Goal: Transaction & Acquisition: Book appointment/travel/reservation

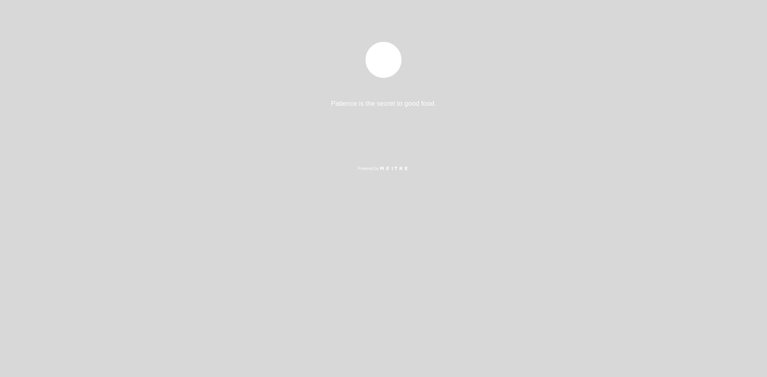
select select "pt"
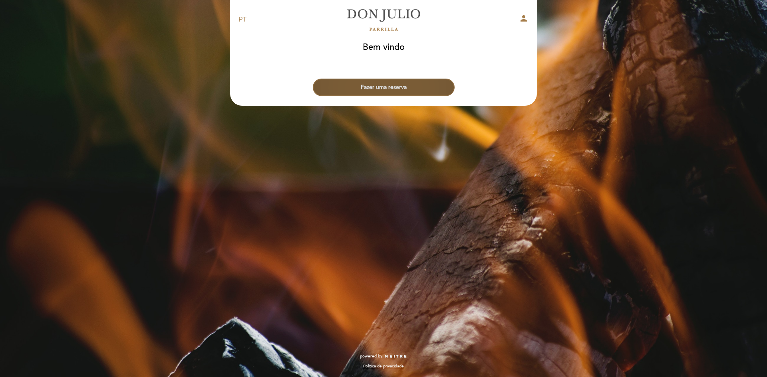
click at [395, 87] on button "Fazer uma reserva" at bounding box center [384, 88] width 142 height 18
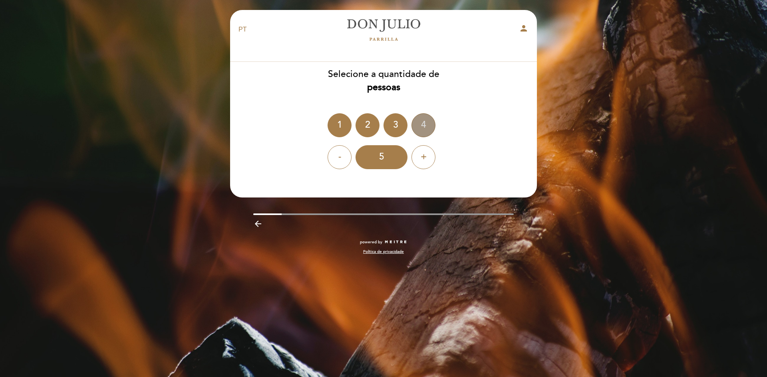
click at [424, 125] on div "4" at bounding box center [423, 125] width 24 height 24
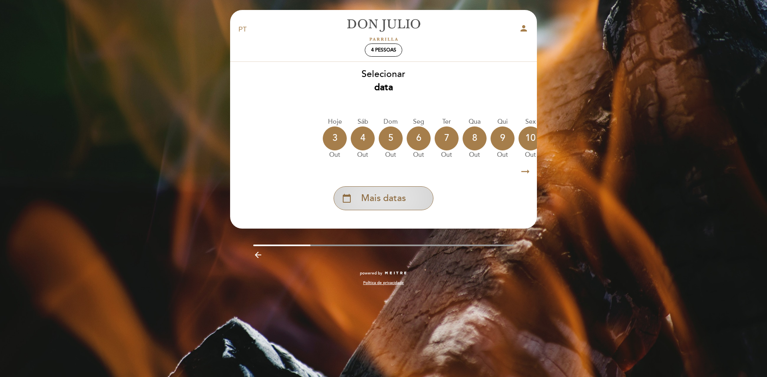
click at [408, 197] on div "calendar_today Mais datas" at bounding box center [383, 198] width 100 height 24
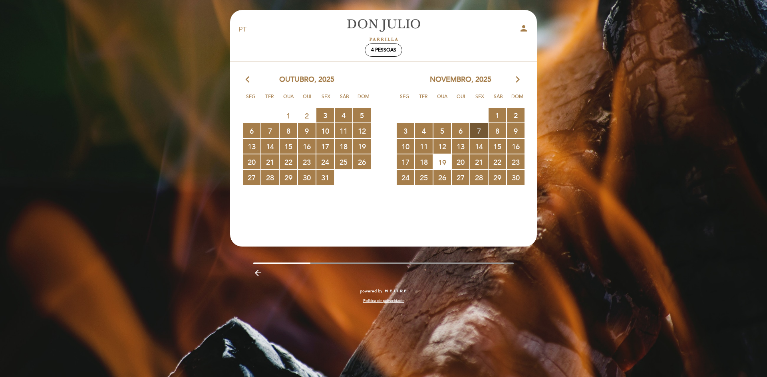
click at [480, 132] on span "7 RESERVAS DISPONÍVEIS" at bounding box center [479, 130] width 18 height 15
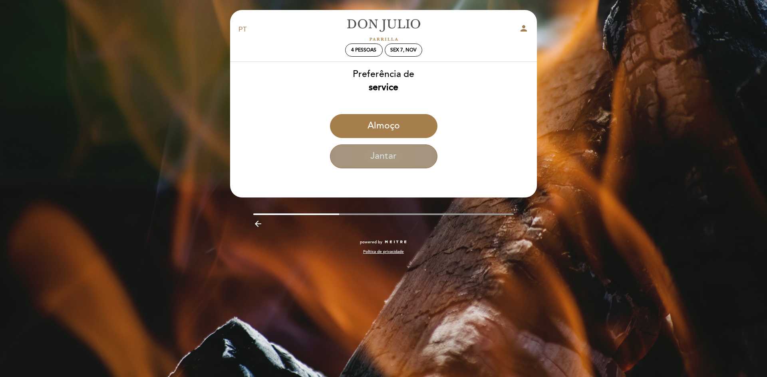
click at [403, 159] on button "Jantar" at bounding box center [383, 157] width 107 height 24
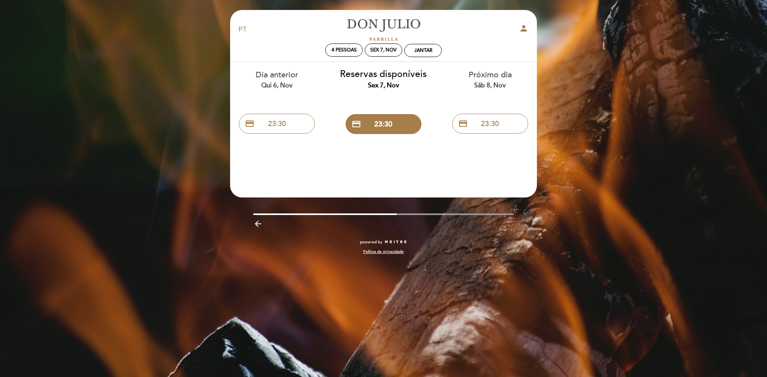
click at [258, 224] on icon "arrow_backward" at bounding box center [258, 224] width 10 height 10
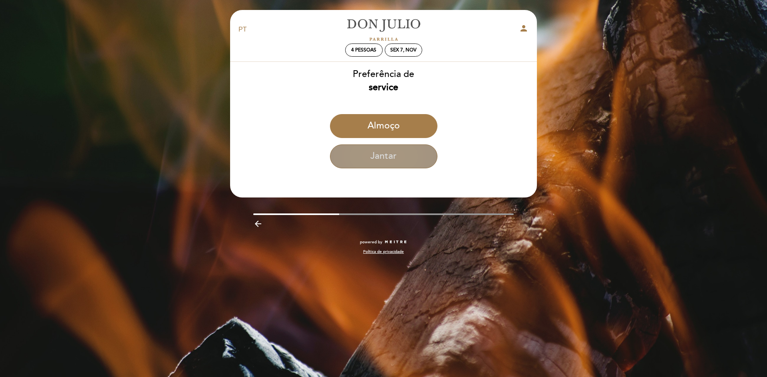
click at [394, 154] on button "Jantar" at bounding box center [383, 157] width 107 height 24
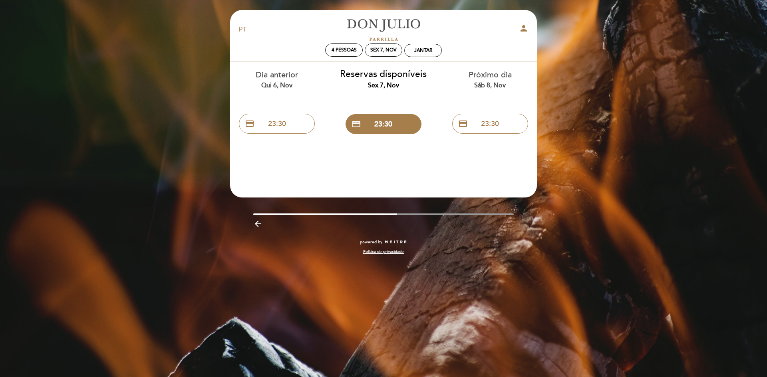
click at [262, 69] on div "Dia anterior Qui 6, nov credit_card 23:30" at bounding box center [277, 100] width 107 height 76
click at [256, 225] on icon "arrow_backward" at bounding box center [258, 224] width 10 height 10
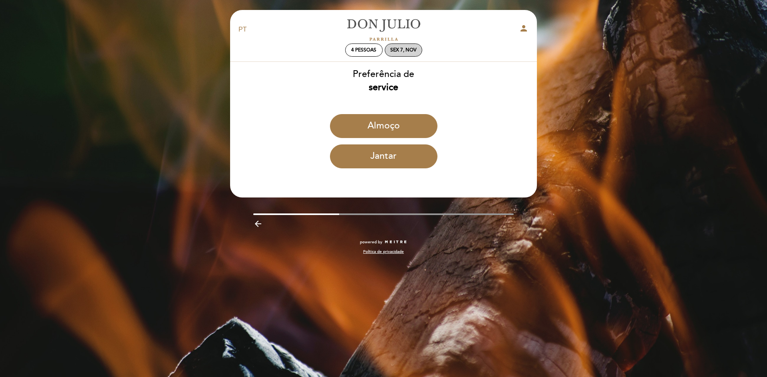
click at [408, 49] on div "Sex 7, nov" at bounding box center [403, 50] width 26 height 6
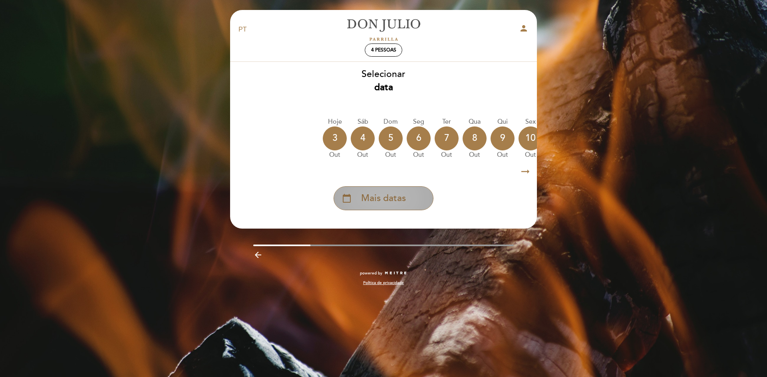
click at [387, 202] on span "Mais datas" at bounding box center [383, 198] width 45 height 13
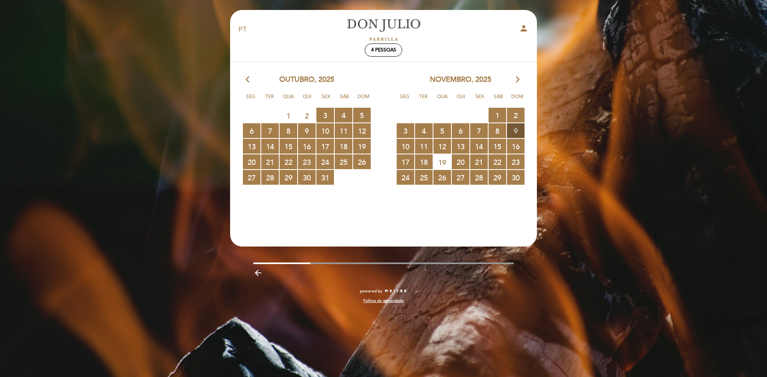
click at [518, 131] on span "9 RESERVAS DISPONÍVEIS" at bounding box center [516, 130] width 18 height 15
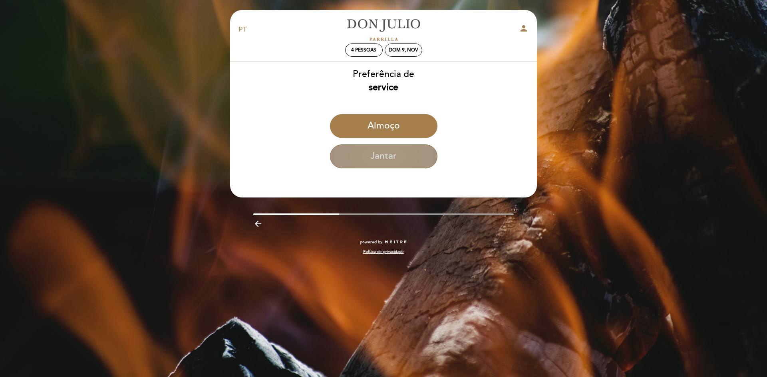
click at [389, 163] on button "Jantar" at bounding box center [383, 157] width 107 height 24
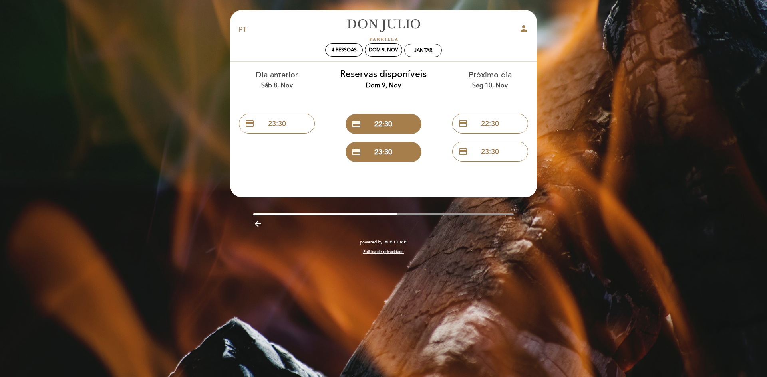
click at [260, 222] on icon "arrow_backward" at bounding box center [258, 224] width 10 height 10
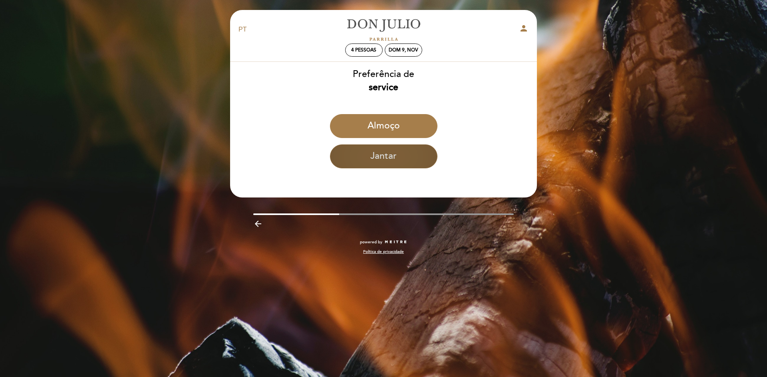
click at [394, 156] on button "Jantar" at bounding box center [383, 157] width 107 height 24
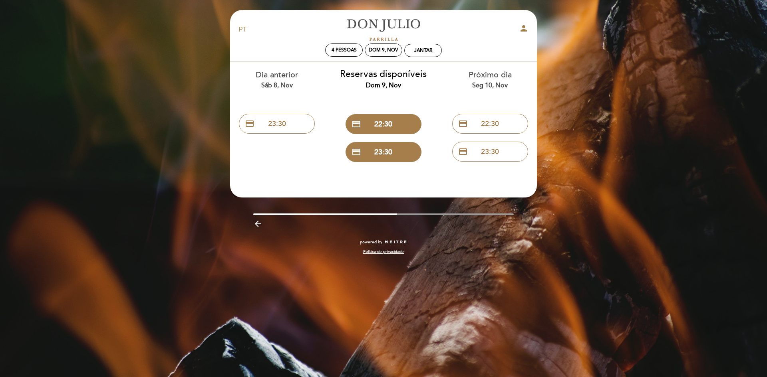
click at [254, 221] on icon "arrow_backward" at bounding box center [258, 224] width 10 height 10
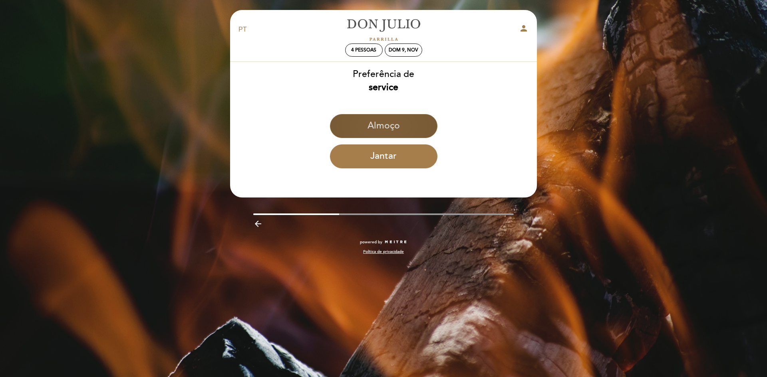
click at [381, 127] on button "Almoço" at bounding box center [383, 126] width 107 height 24
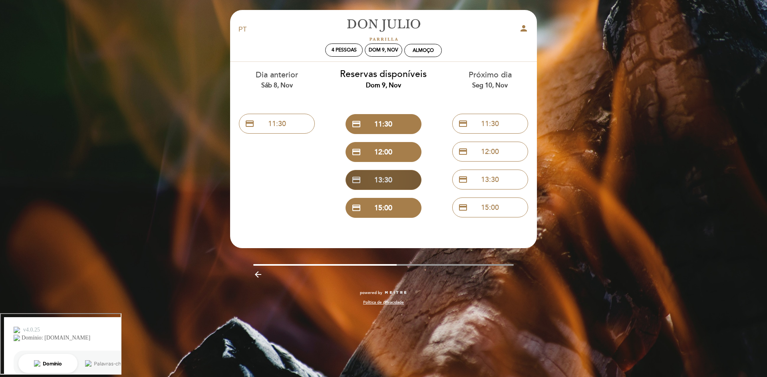
click at [387, 180] on button "credit_card 13:30" at bounding box center [383, 180] width 76 height 20
